Goal: Information Seeking & Learning: Learn about a topic

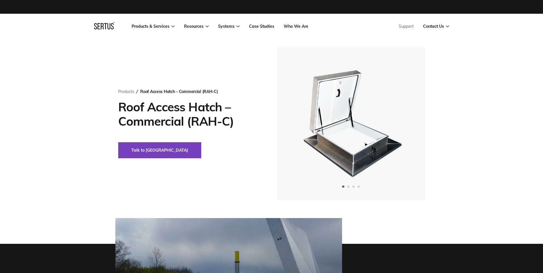
click at [423, 137] on div at bounding box center [351, 123] width 148 height 153
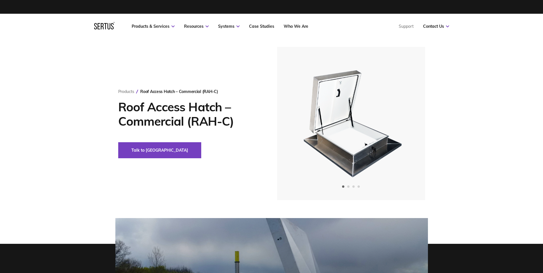
click at [370, 147] on img at bounding box center [351, 123] width 141 height 153
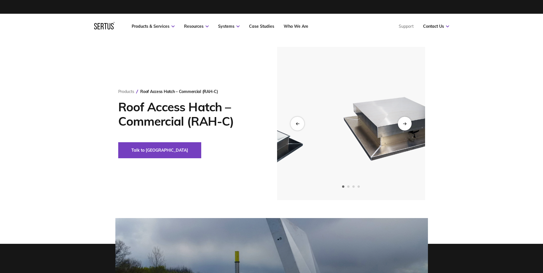
click at [286, 142] on img at bounding box center [252, 123] width 141 height 153
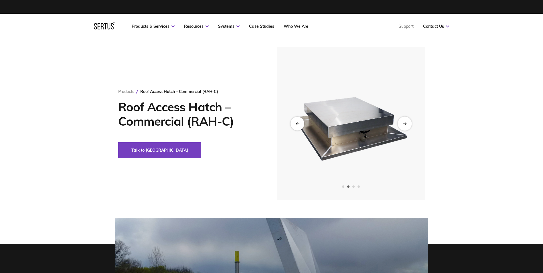
click at [405, 125] on icon "Next slide" at bounding box center [405, 123] width 1 height 2
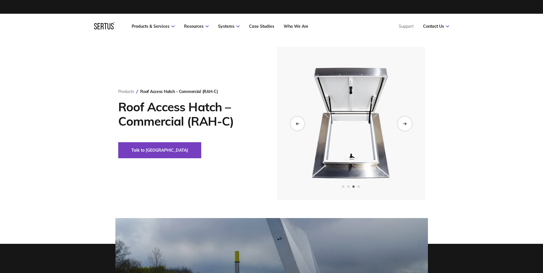
click at [405, 125] on icon "Next slide" at bounding box center [405, 123] width 1 height 2
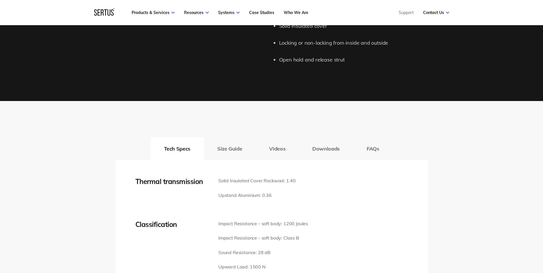
scroll to position [716, 0]
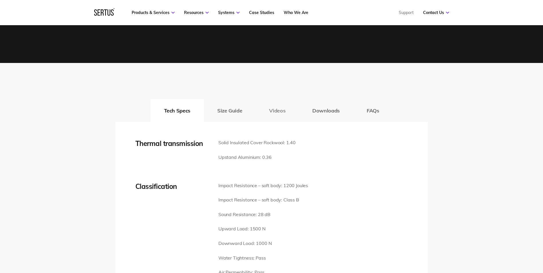
click at [279, 110] on button "Videos" at bounding box center [277, 110] width 43 height 23
